Goal: Information Seeking & Learning: Compare options

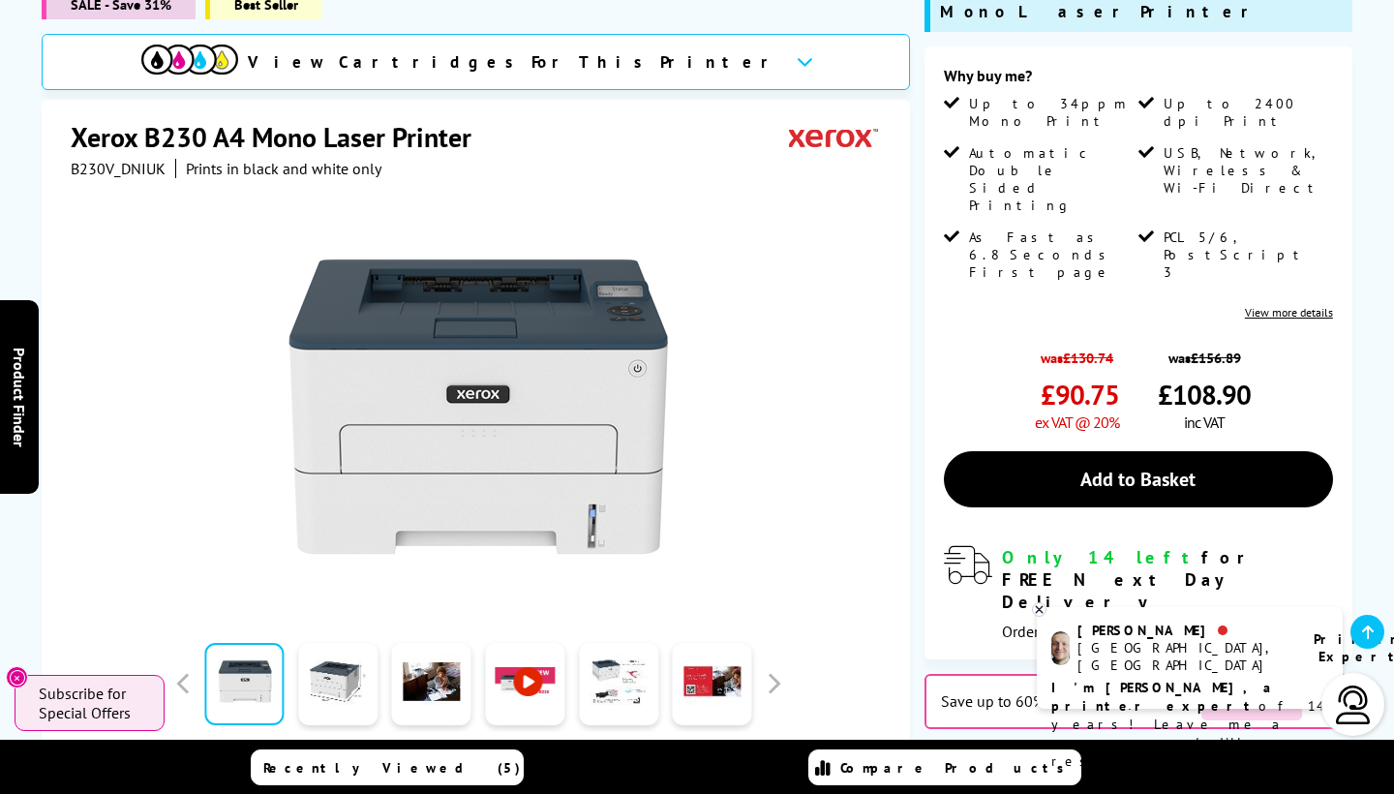
scroll to position [139, 0]
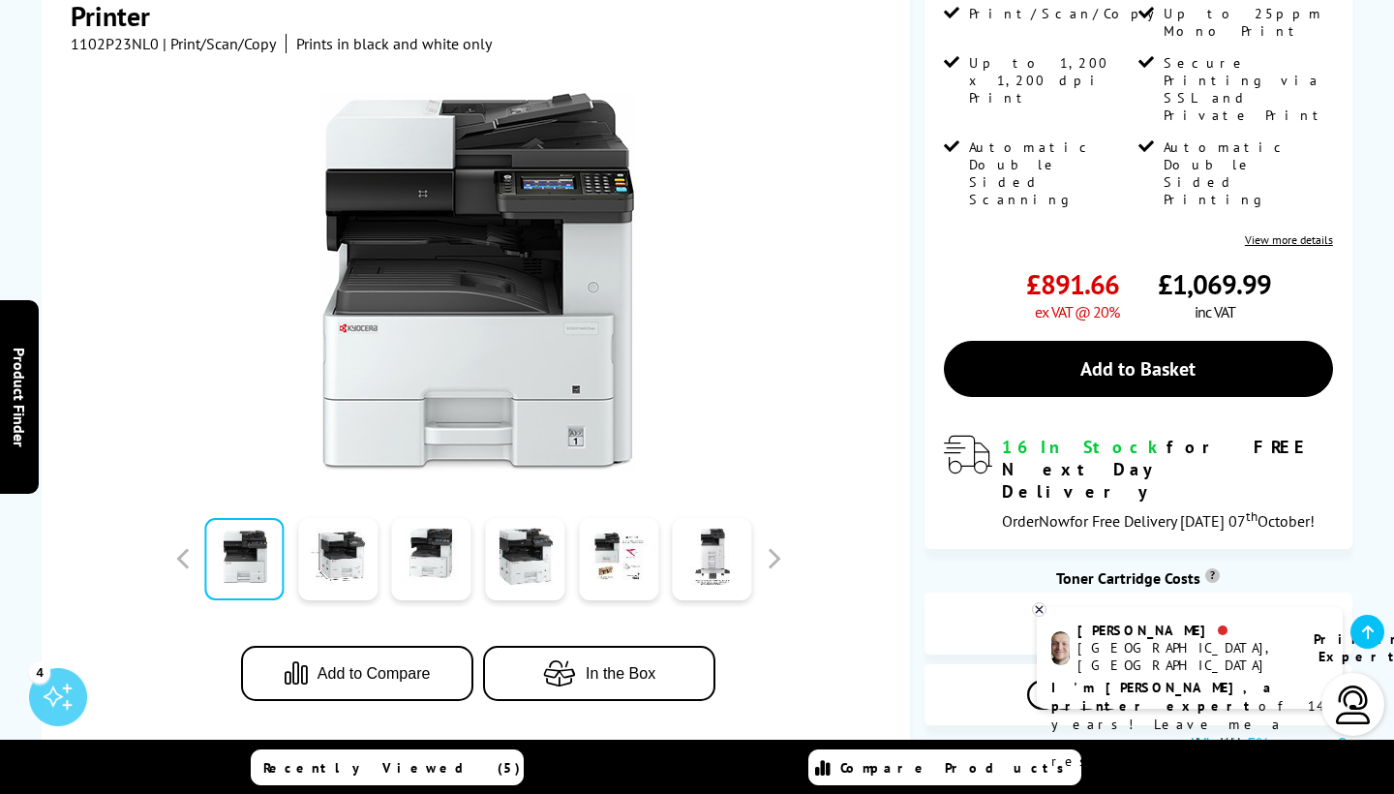
scroll to position [523, 0]
